Goal: Communication & Community: Participate in discussion

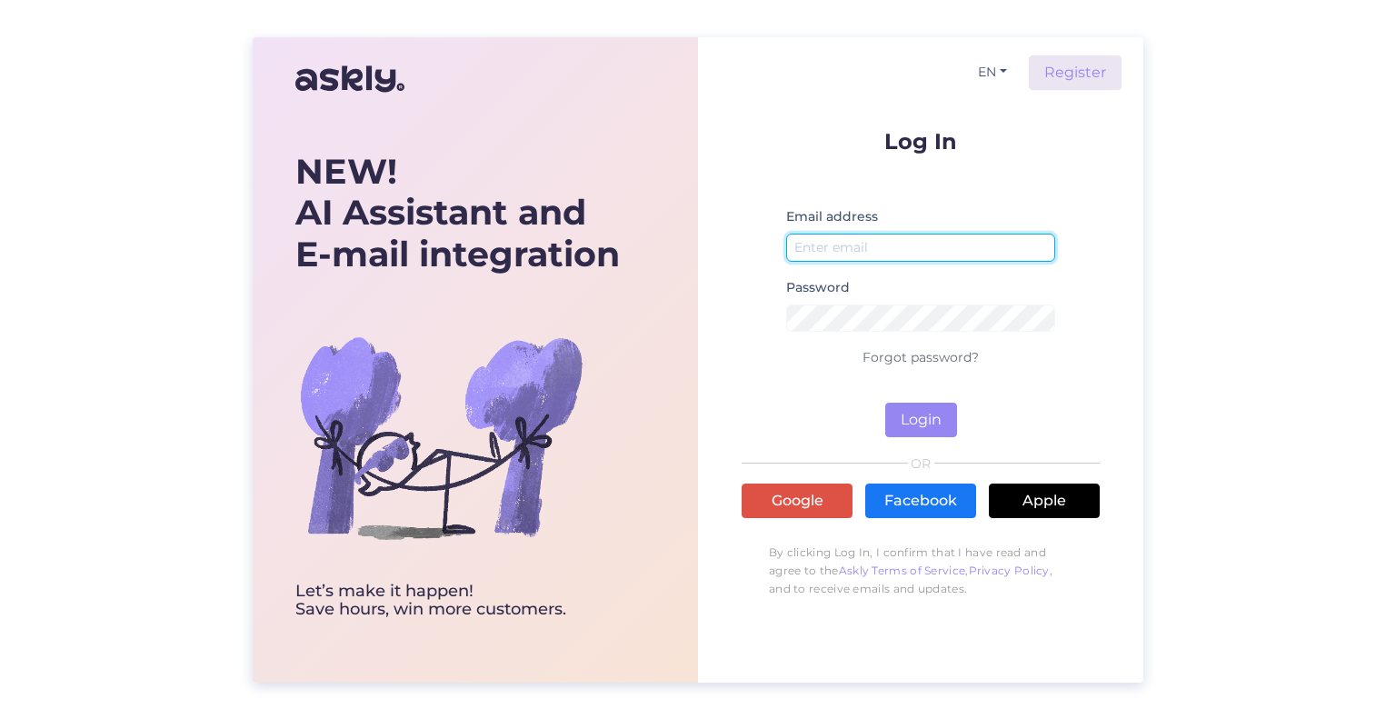
click at [847, 251] on input "email" at bounding box center [920, 248] width 269 height 28
type input "[EMAIL_ADDRESS][DOMAIN_NAME]"
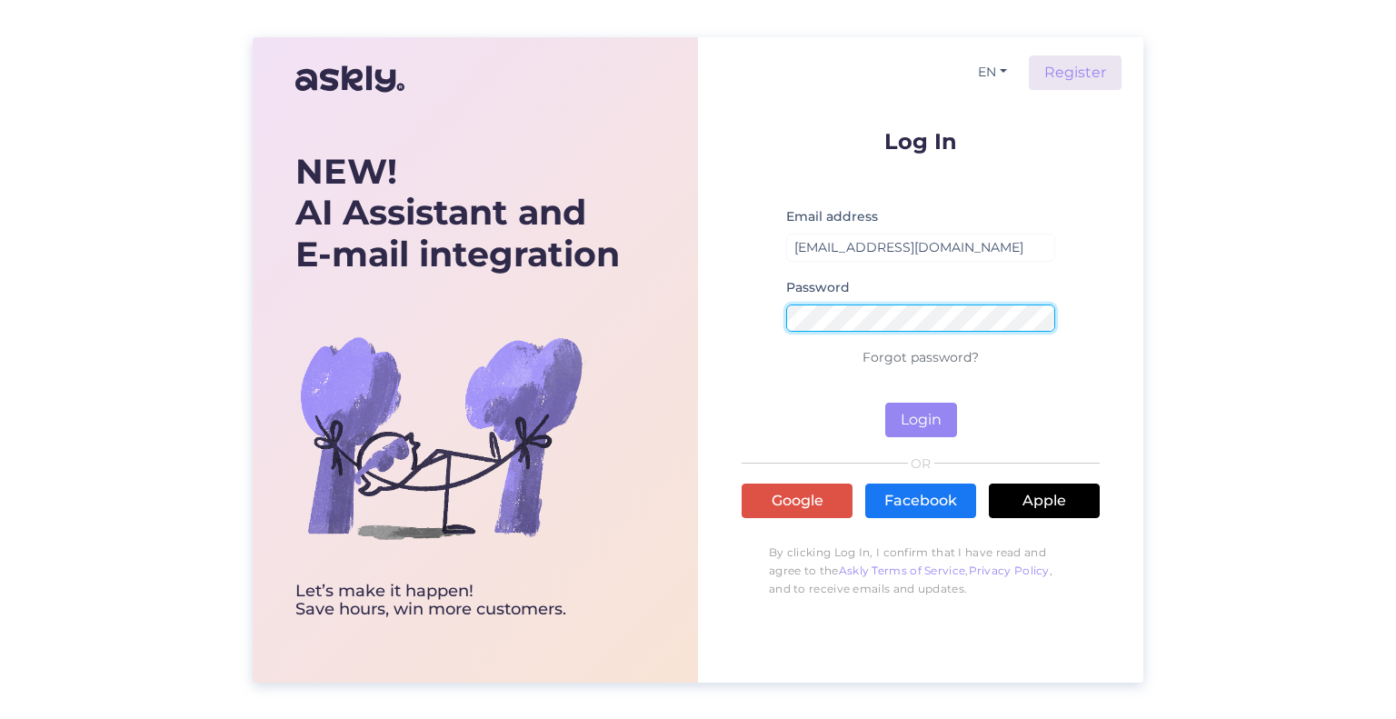
click at [886, 403] on button "Login" at bounding box center [922, 420] width 72 height 35
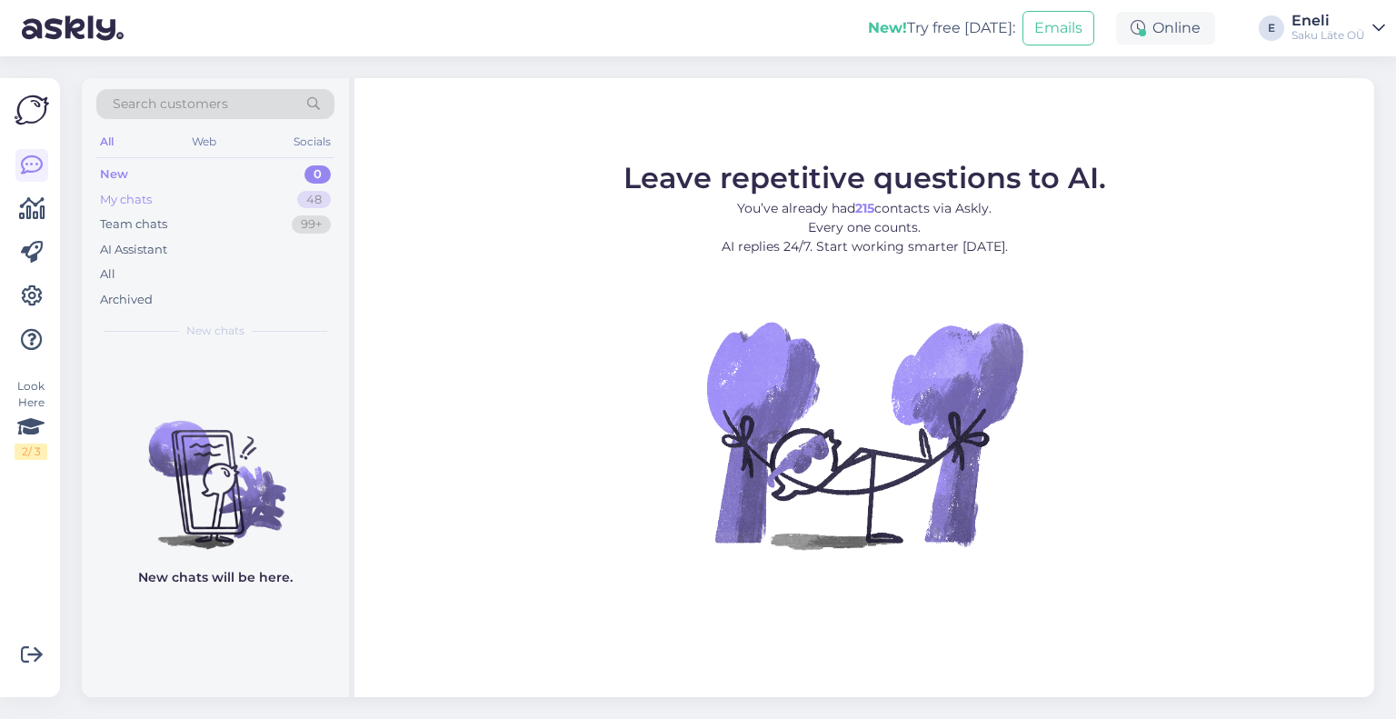
click at [165, 199] on div "My chats 48" at bounding box center [215, 199] width 238 height 25
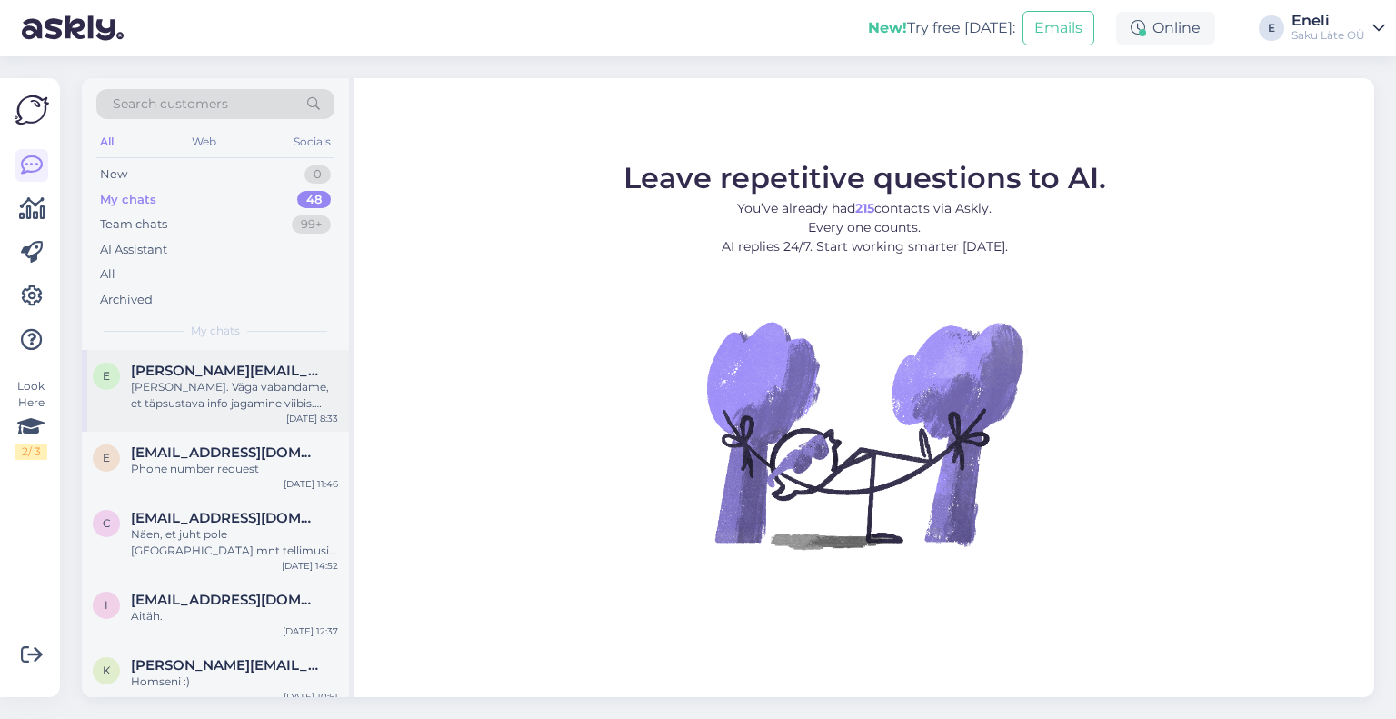
click at [188, 396] on div "[PERSON_NAME]. Väga vabandame, et täpsustava info jagamine viibis. Kampaaniakle…" at bounding box center [234, 395] width 207 height 33
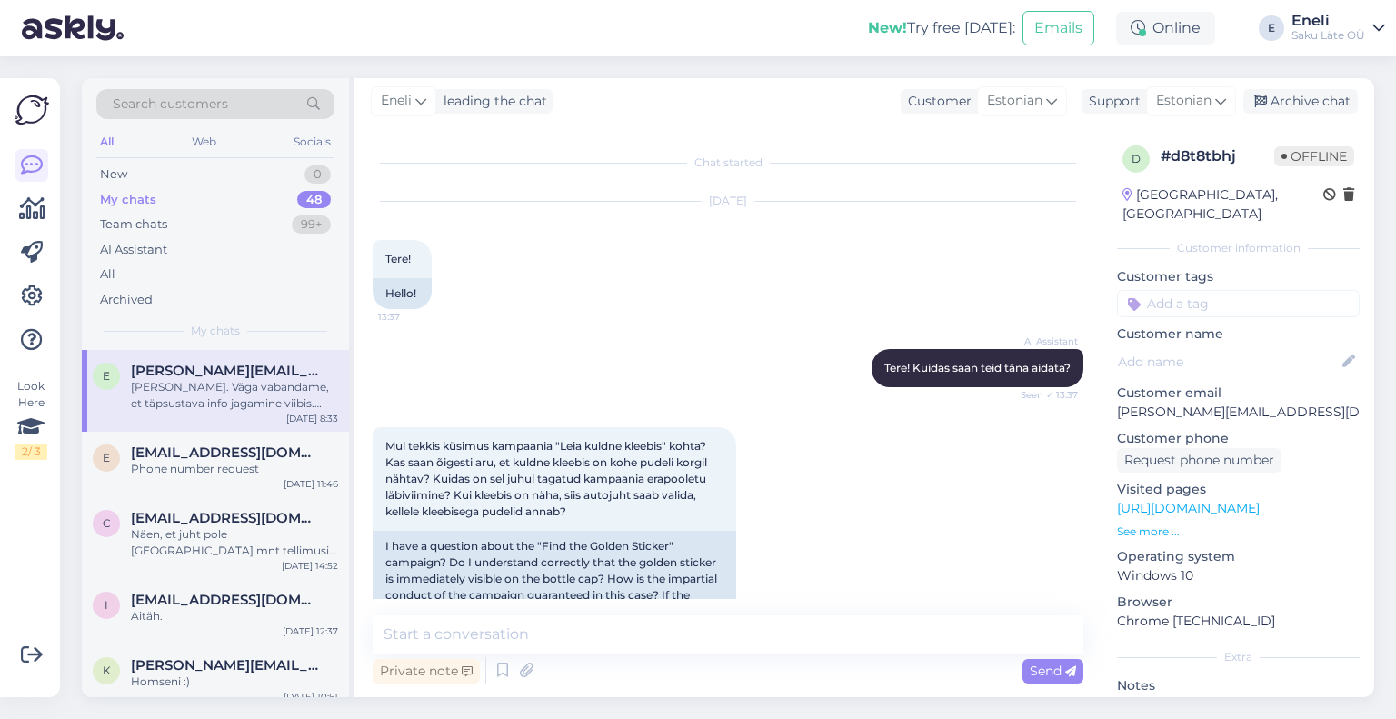
scroll to position [782, 0]
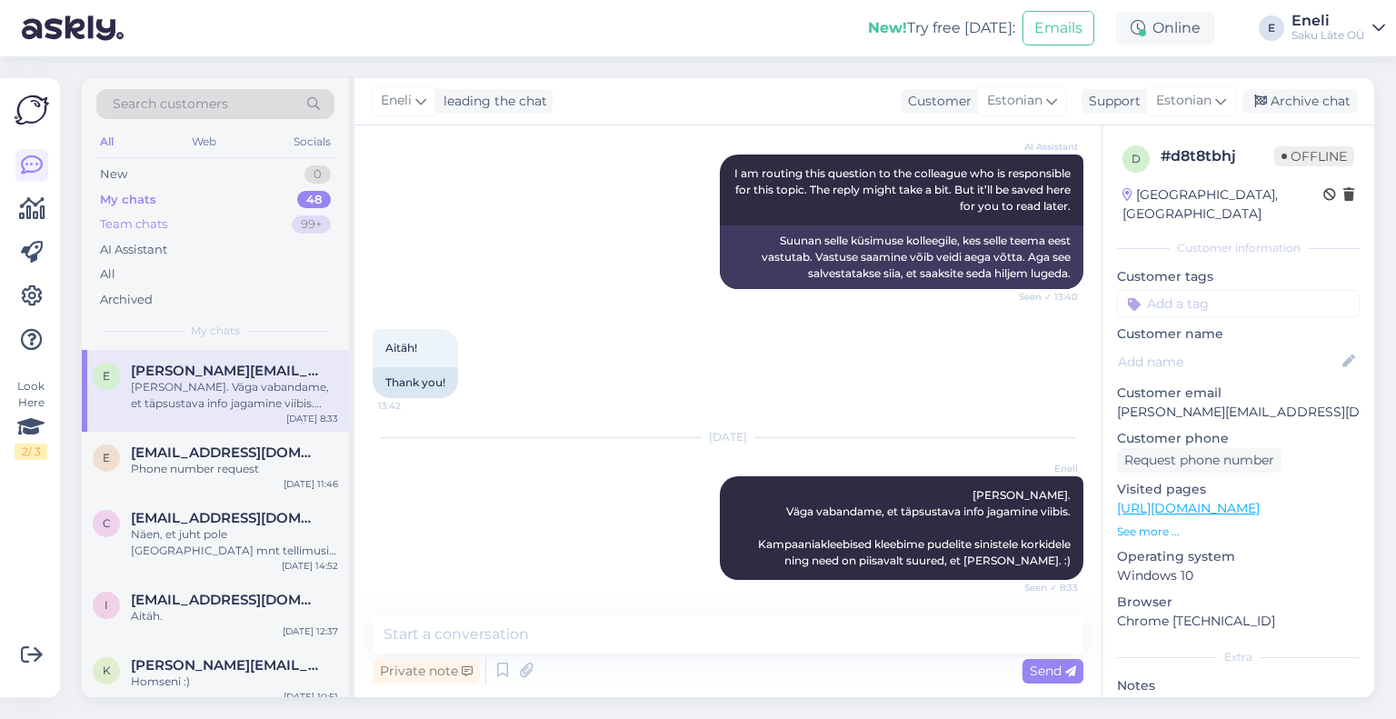
click at [140, 224] on div "Team chats" at bounding box center [133, 224] width 67 height 18
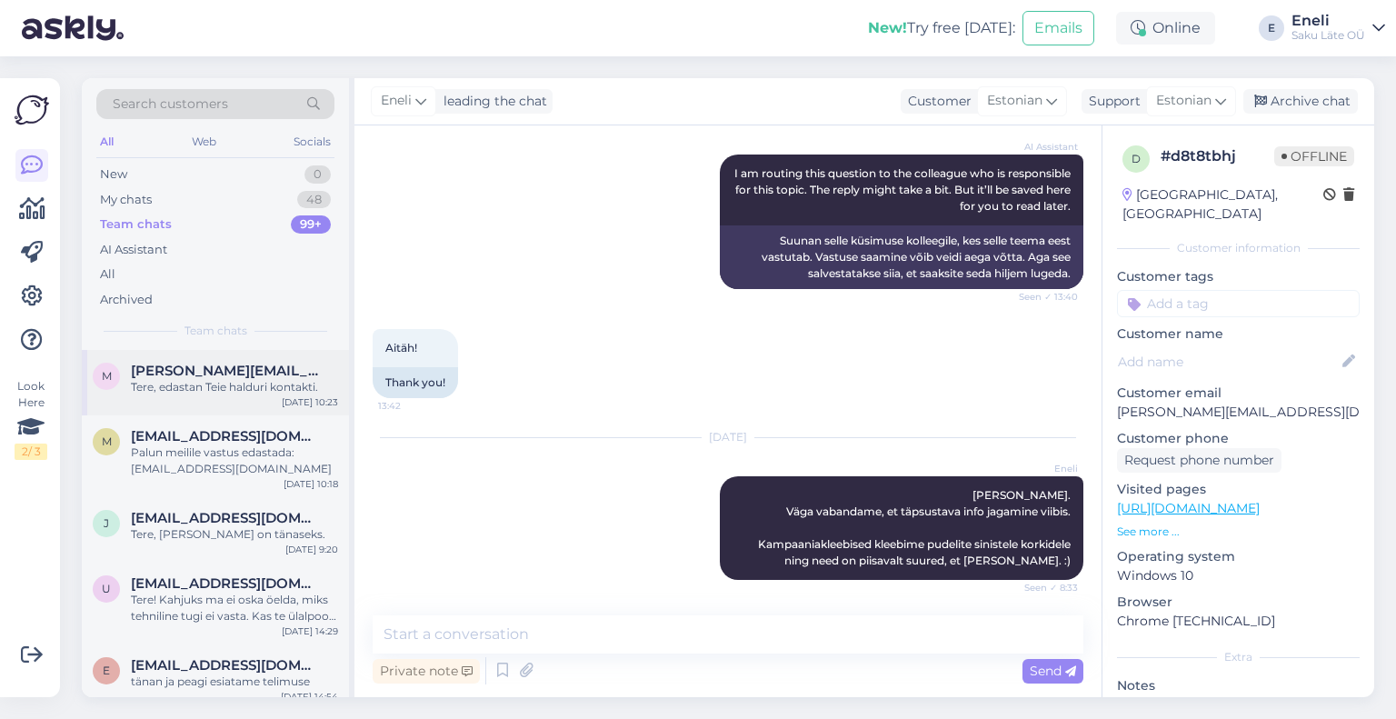
click at [193, 376] on span "[PERSON_NAME][EMAIL_ADDRESS][PERSON_NAME][DOMAIN_NAME]" at bounding box center [225, 371] width 189 height 16
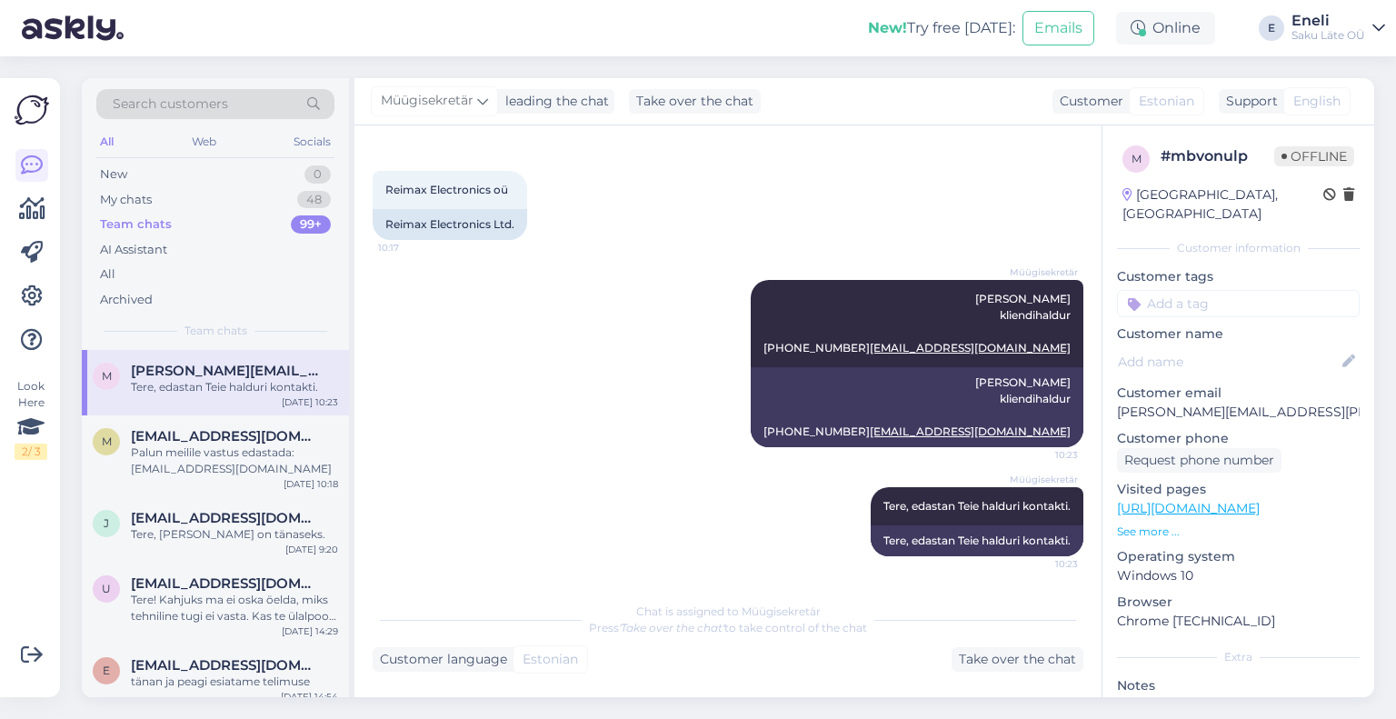
scroll to position [607, 0]
click at [218, 534] on div "Tere, [PERSON_NAME] on tänaseks." at bounding box center [234, 534] width 207 height 16
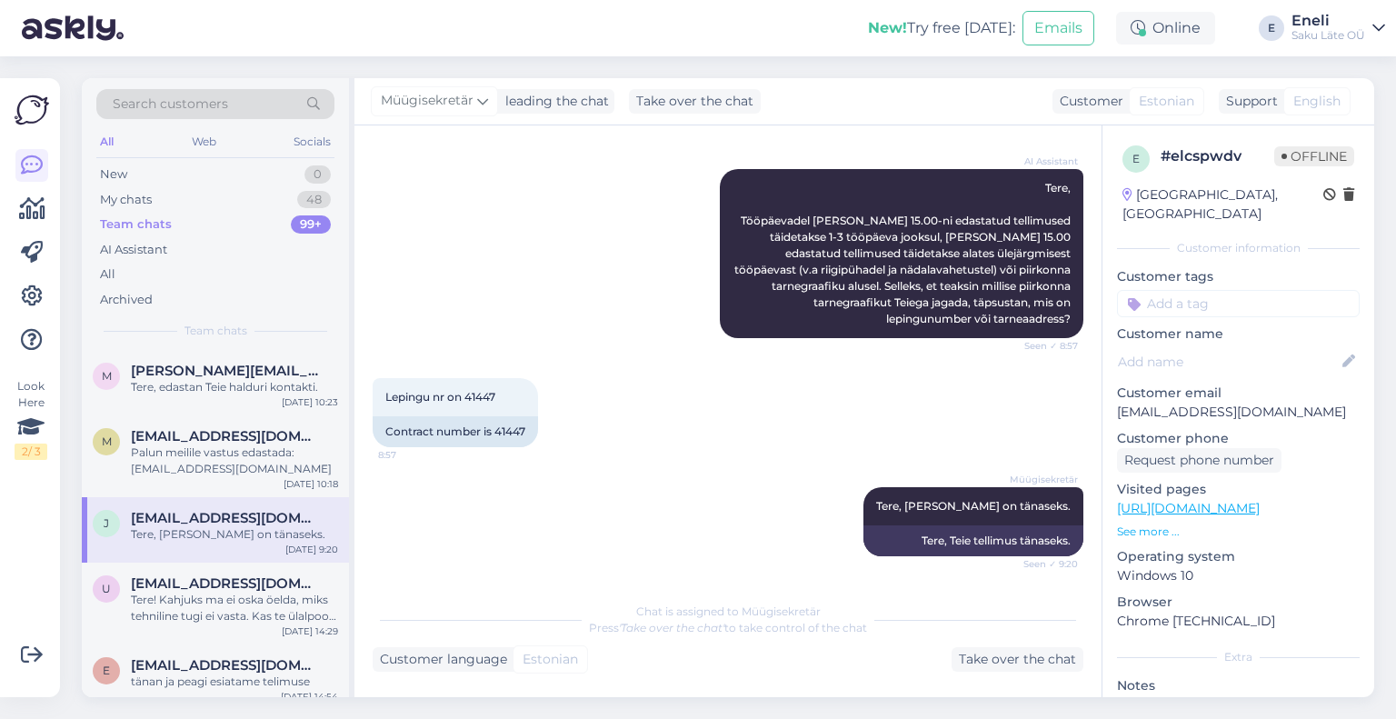
scroll to position [360, 0]
